Goal: Task Accomplishment & Management: Complete application form

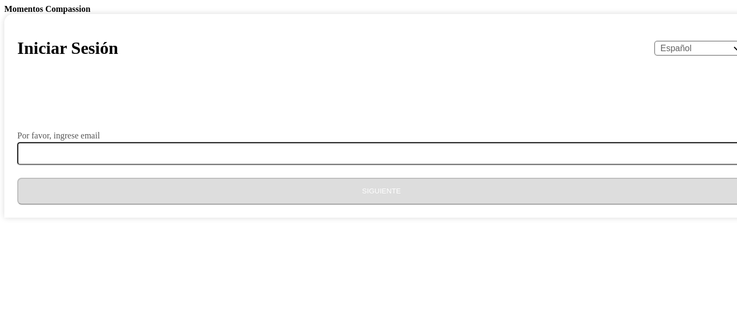
select select "es"
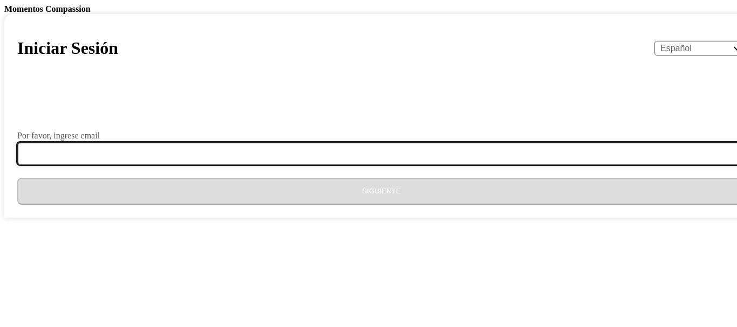
click at [332, 165] on input "Por favor, ingrese email" at bounding box center [387, 153] width 741 height 23
type input "[EMAIL_ADDRESS][DOMAIN_NAME]"
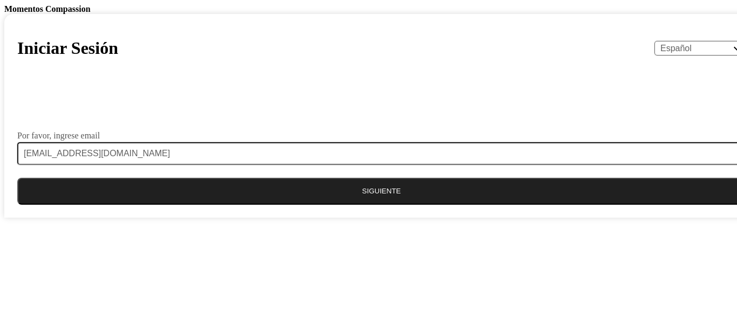
click at [360, 205] on button "Siguiente" at bounding box center [381, 191] width 728 height 27
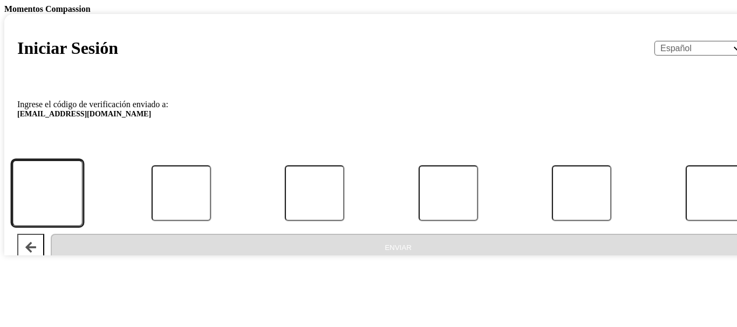
click at [83, 227] on input "Código" at bounding box center [47, 193] width 71 height 67
type input "4"
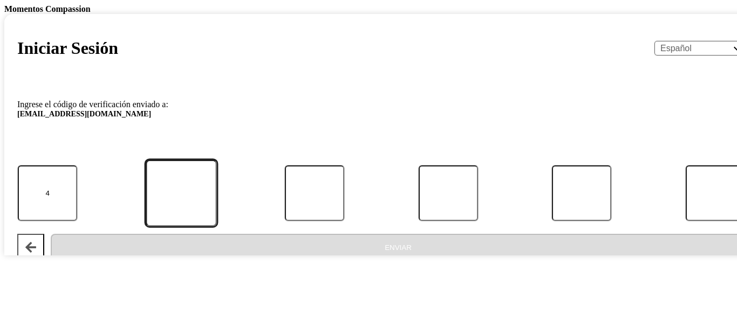
type input "1"
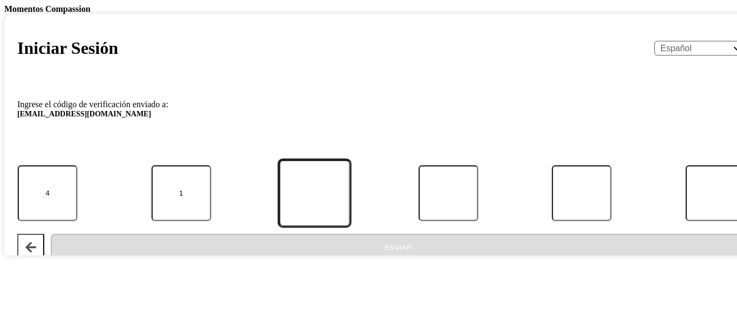
type input "0"
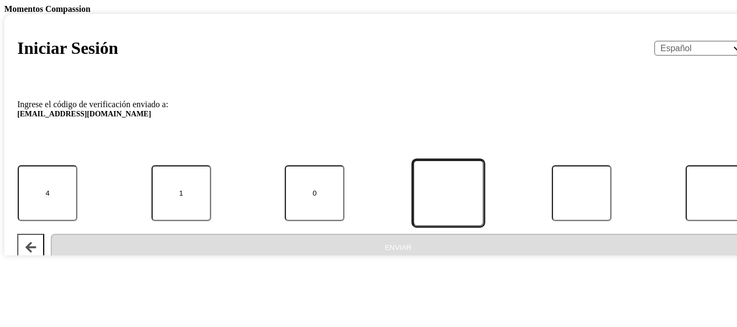
type input "3"
click at [413, 227] on input "3" at bounding box center [448, 193] width 71 height 67
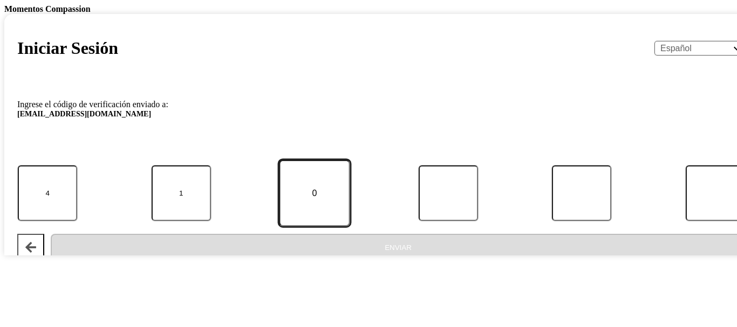
type input "4"
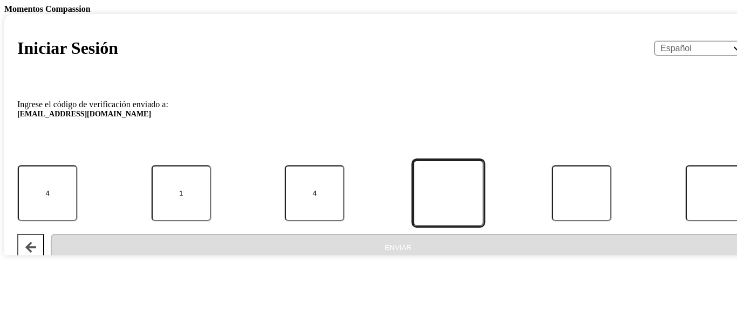
type input "3"
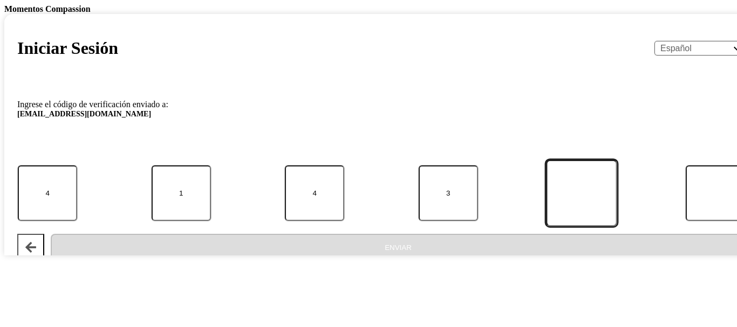
type input "8"
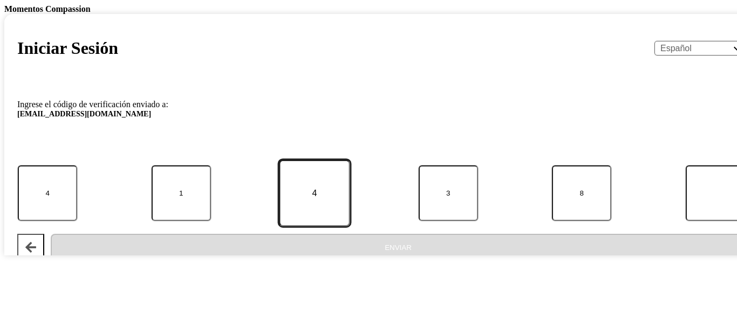
click at [350, 227] on input "4" at bounding box center [314, 193] width 71 height 67
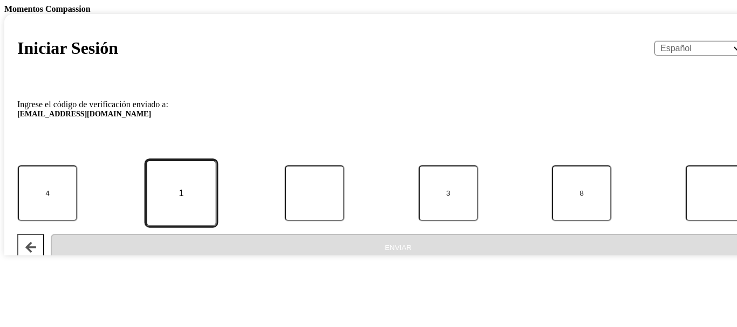
type input "0"
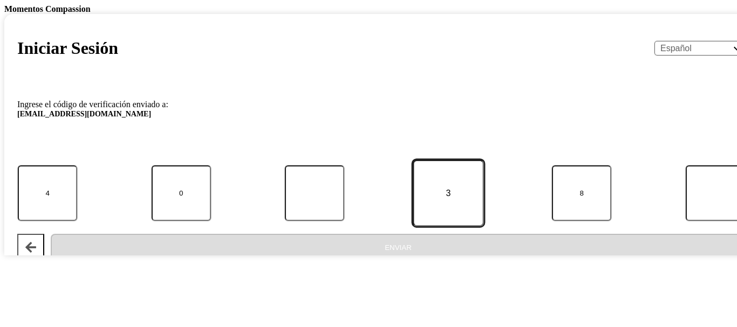
click at [413, 227] on input "3" at bounding box center [448, 193] width 71 height 67
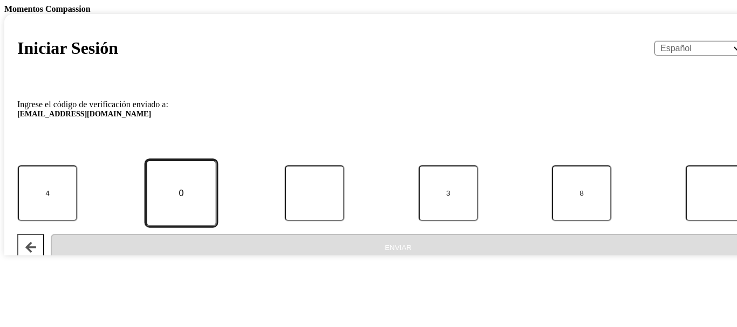
click at [217, 227] on input "0" at bounding box center [181, 193] width 71 height 67
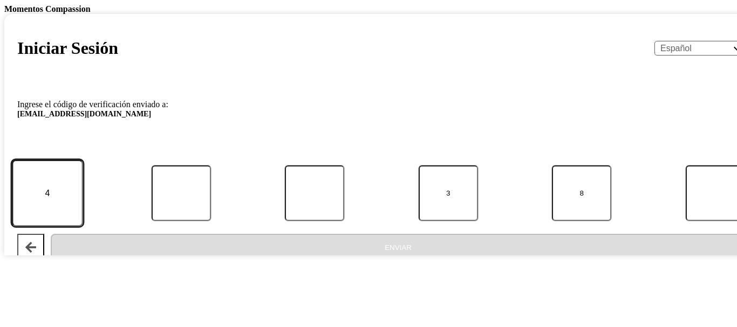
type input "1"
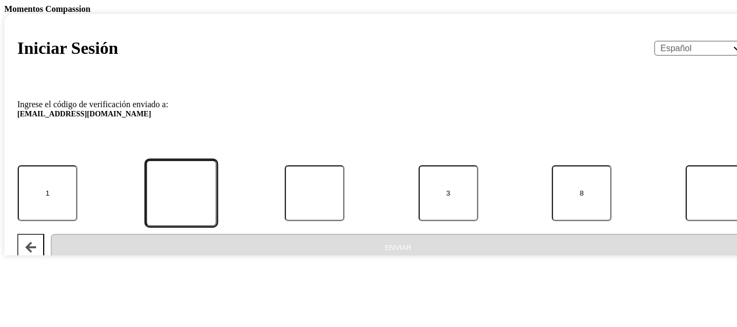
type input "0"
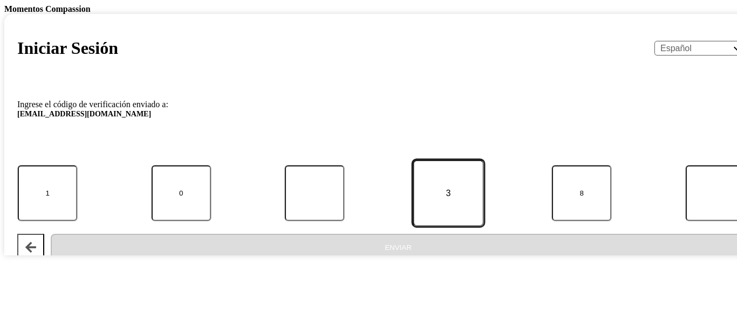
click at [413, 227] on input "3" at bounding box center [448, 193] width 71 height 67
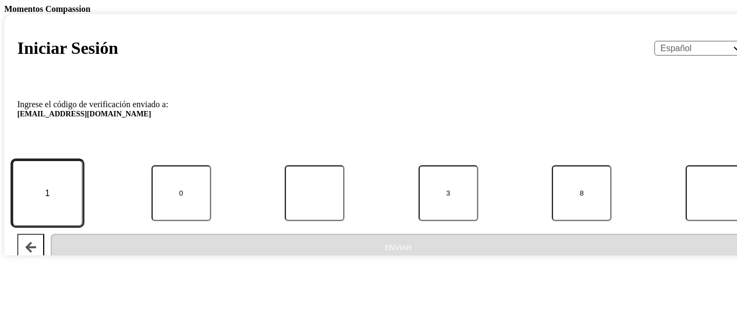
click at [83, 227] on input "1" at bounding box center [47, 193] width 71 height 67
type input "4"
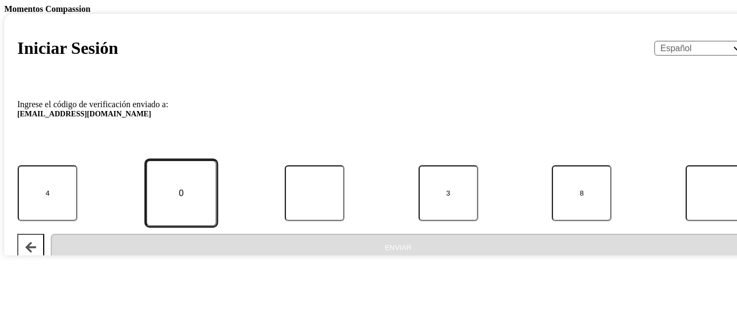
click at [217, 227] on input "0" at bounding box center [181, 193] width 71 height 67
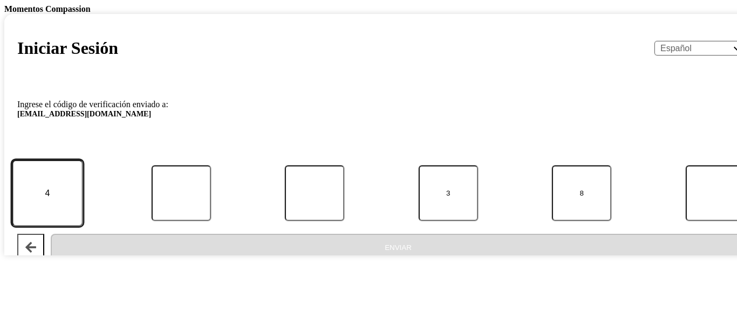
type input "1"
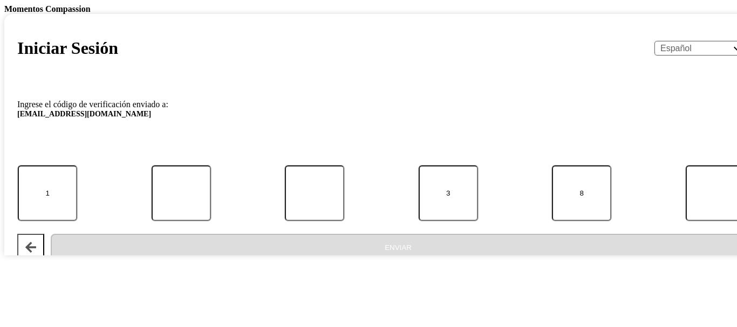
click at [438, 234] on form "Ingrese el código de verificación enviado a: [EMAIL_ADDRESS][DOMAIN_NAME] 1 3 8…" at bounding box center [381, 176] width 728 height 169
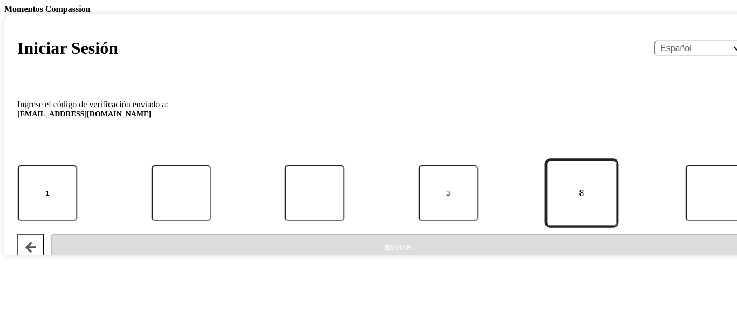
click at [546, 227] on input "8" at bounding box center [581, 193] width 71 height 67
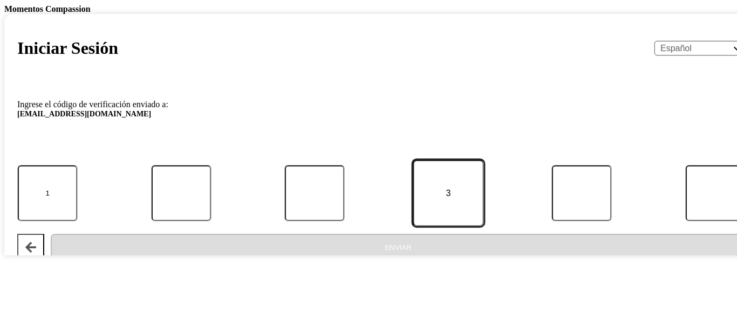
click at [413, 227] on input "3" at bounding box center [448, 193] width 71 height 67
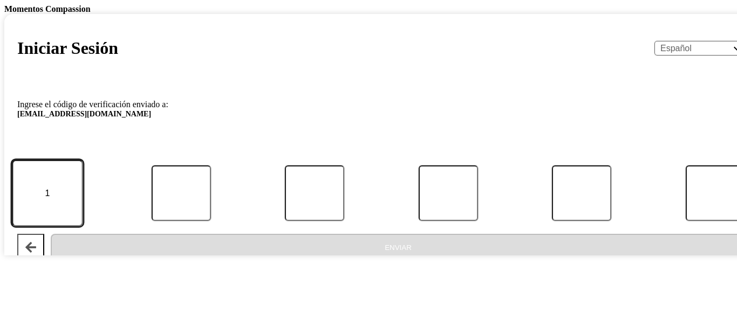
click at [83, 227] on input "1" at bounding box center [47, 193] width 71 height 67
type input "4"
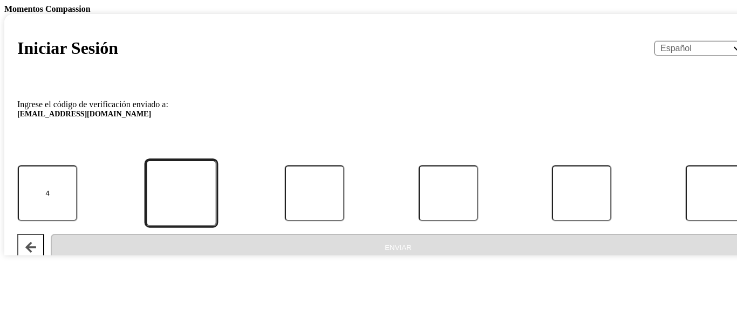
type input "1"
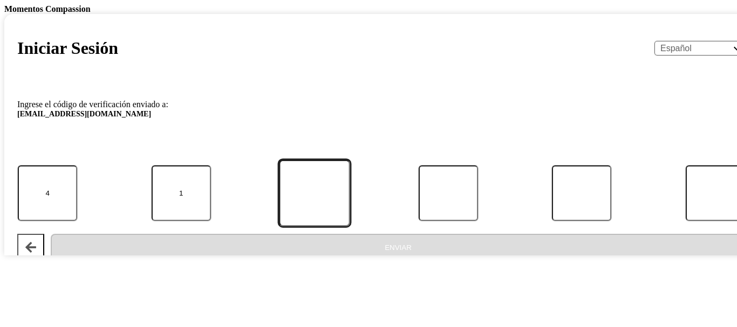
type input "0"
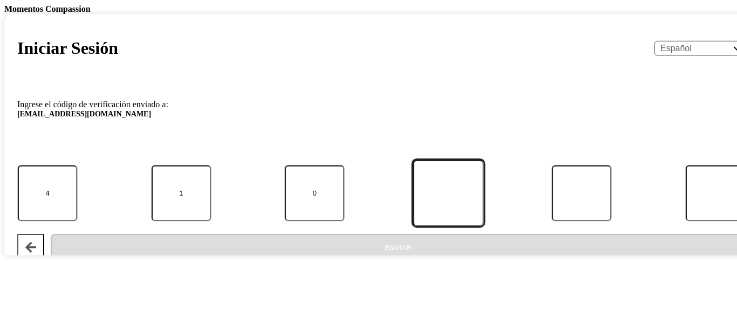
type input "4"
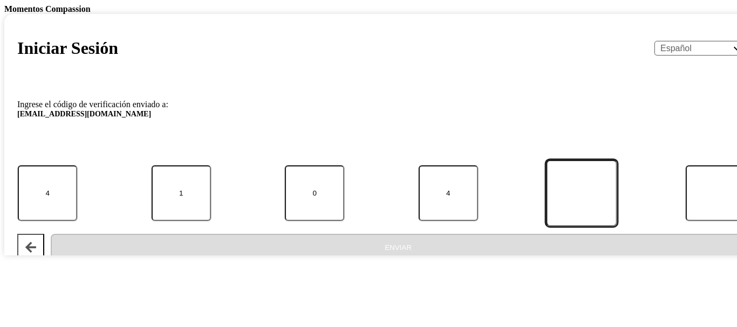
type input "3"
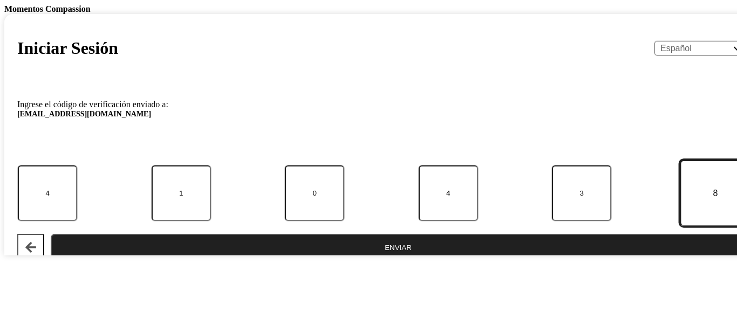
type input "8"
click at [357, 261] on button "Enviar" at bounding box center [398, 247] width 695 height 27
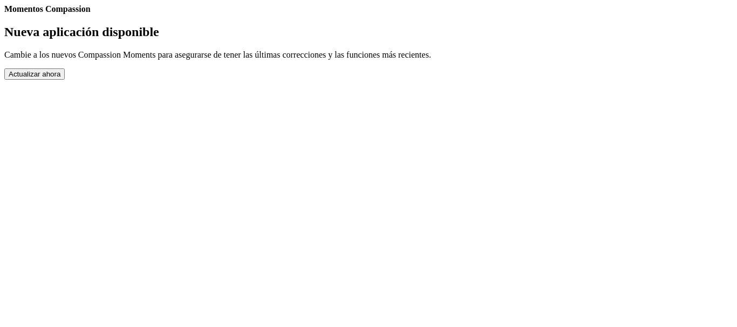
click at [65, 80] on button "Actualizar ahora" at bounding box center [34, 73] width 60 height 11
